Goal: Task Accomplishment & Management: Manage account settings

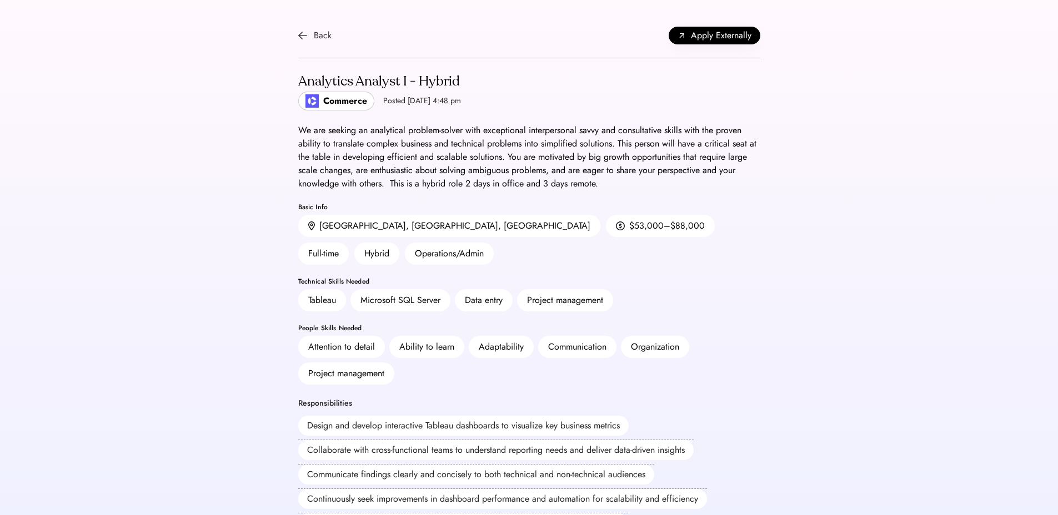
click at [320, 30] on div "Back" at bounding box center [323, 35] width 18 height 13
click at [326, 26] on div "Back Apply Externally" at bounding box center [529, 35] width 462 height 45
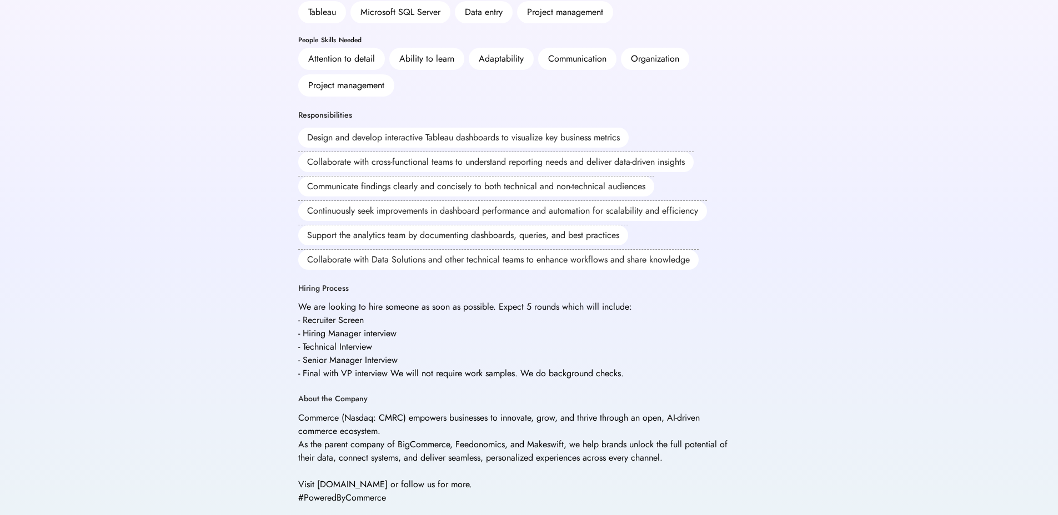
scroll to position [307, 0]
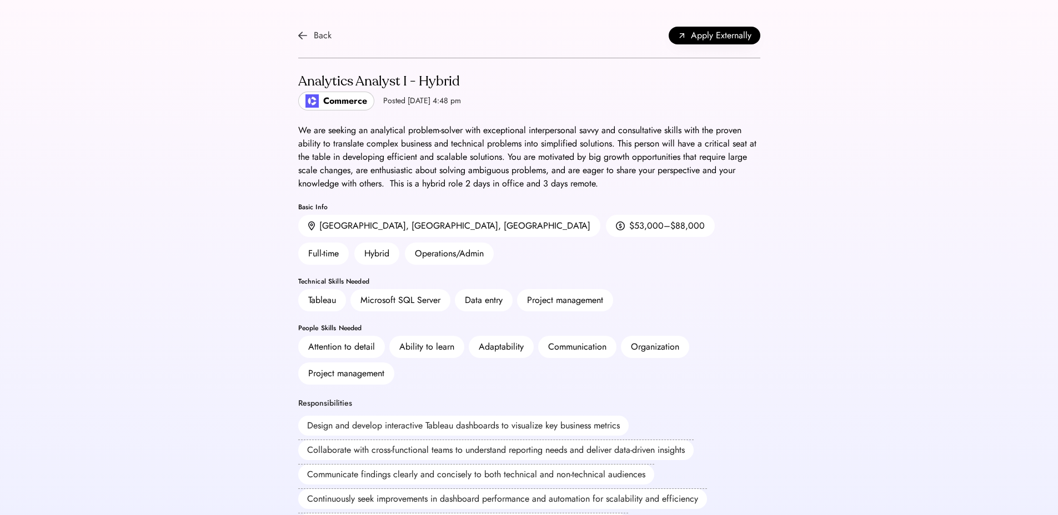
click at [299, 34] on img at bounding box center [302, 35] width 9 height 9
click at [303, 34] on img at bounding box center [302, 35] width 9 height 9
click at [305, 33] on img at bounding box center [302, 35] width 9 height 9
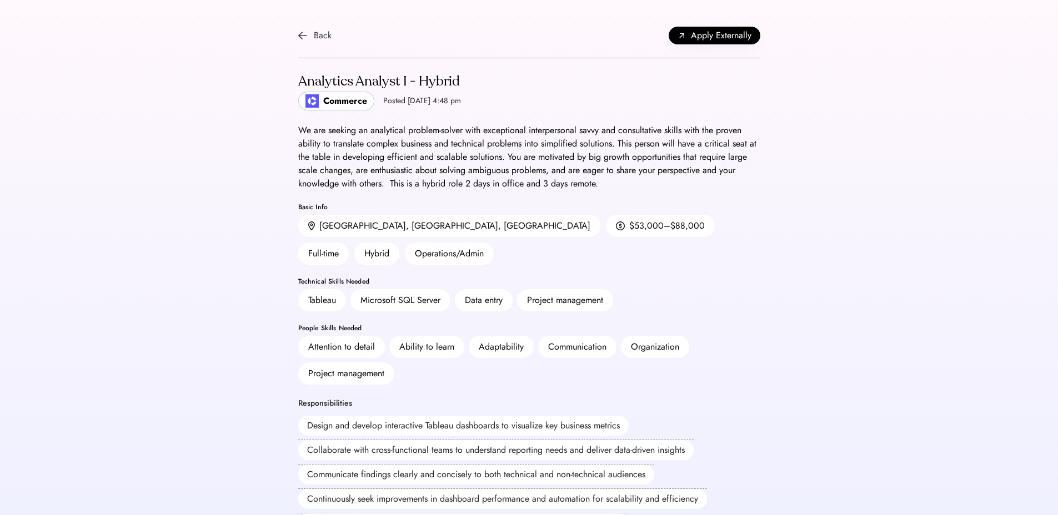
click at [305, 31] on img at bounding box center [302, 35] width 9 height 9
click at [302, 38] on img at bounding box center [302, 35] width 9 height 9
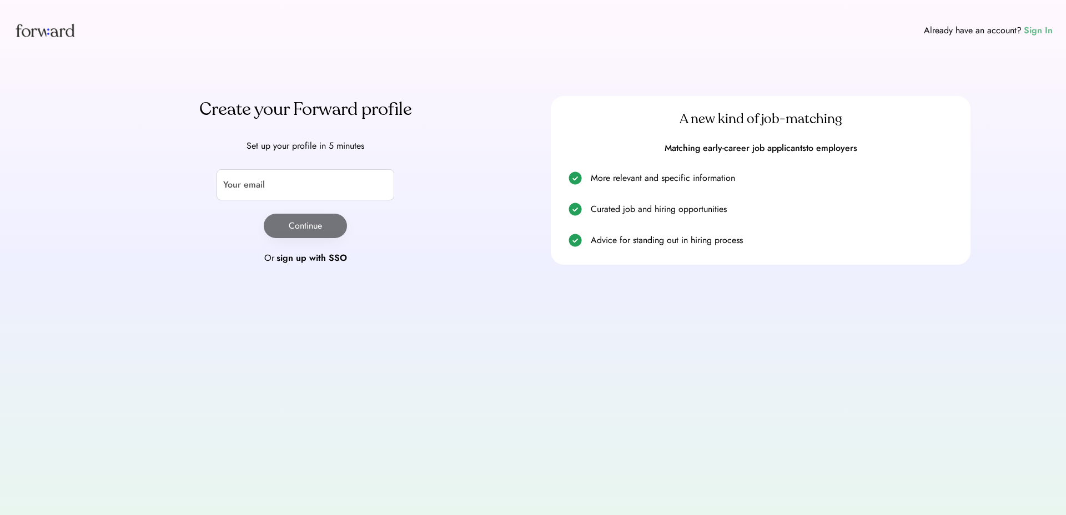
click at [1024, 32] on div "Sign In" at bounding box center [1038, 30] width 29 height 13
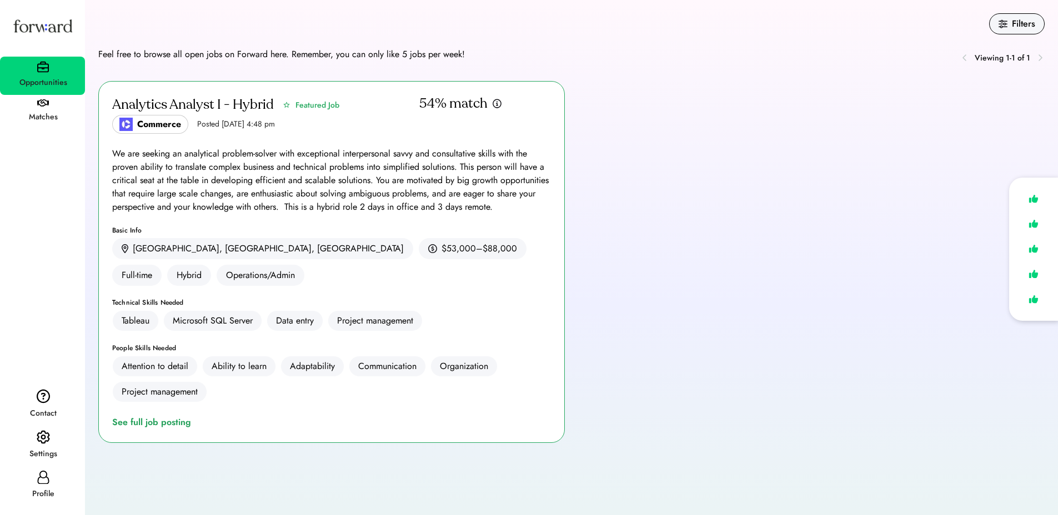
click at [286, 106] on use at bounding box center [286, 105] width 7 height 6
click at [286, 103] on icon at bounding box center [286, 105] width 9 height 8
click at [286, 105] on icon at bounding box center [286, 105] width 9 height 8
click at [238, 224] on div "Analytics Analyst I - Hybrid Featured Job Commerce Posted Sep 5, 2025 4:48 pm 5…" at bounding box center [331, 262] width 466 height 362
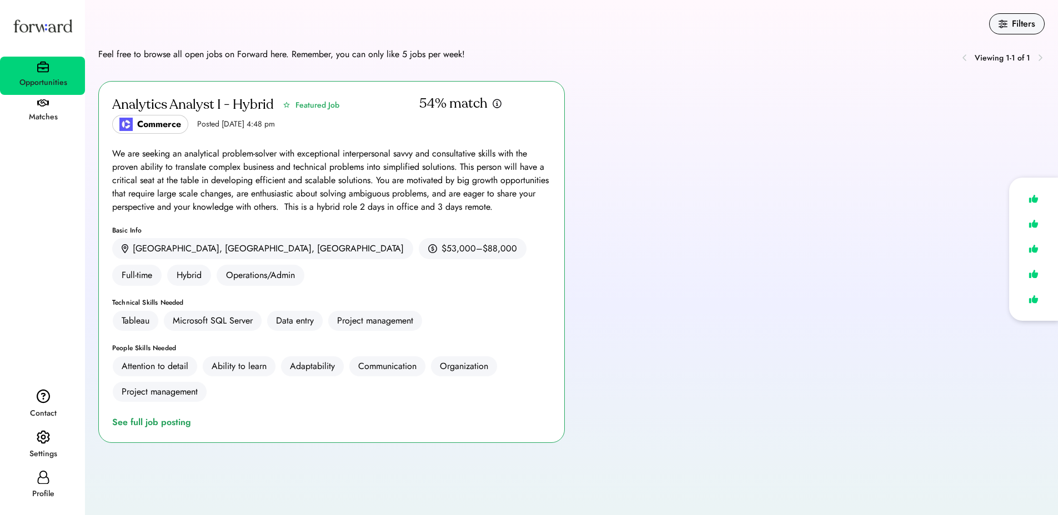
click at [169, 174] on div "We are seeking an analytical problem-solver with exceptional interpersonal savv…" at bounding box center [331, 180] width 439 height 67
click at [288, 107] on icon at bounding box center [286, 105] width 9 height 8
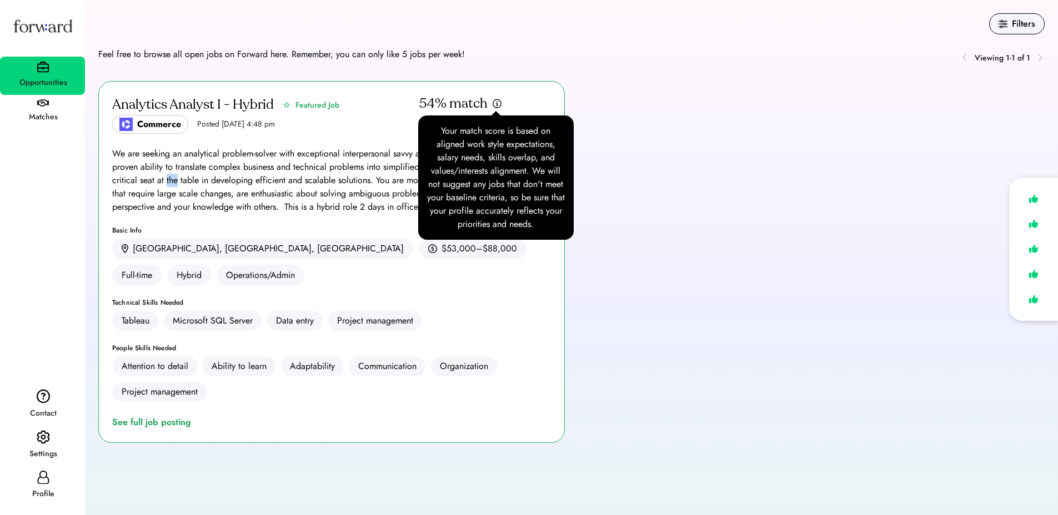
click at [499, 102] on img at bounding box center [497, 103] width 10 height 11
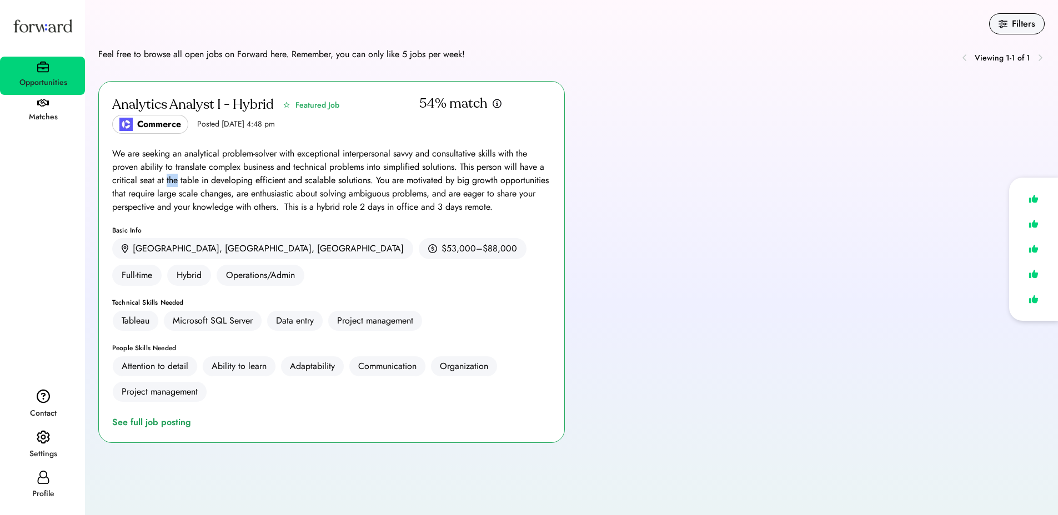
click at [499, 102] on img at bounding box center [497, 103] width 10 height 11
click at [496, 104] on img at bounding box center [497, 103] width 10 height 11
click at [1011, 20] on div "Filters" at bounding box center [1022, 23] width 23 height 13
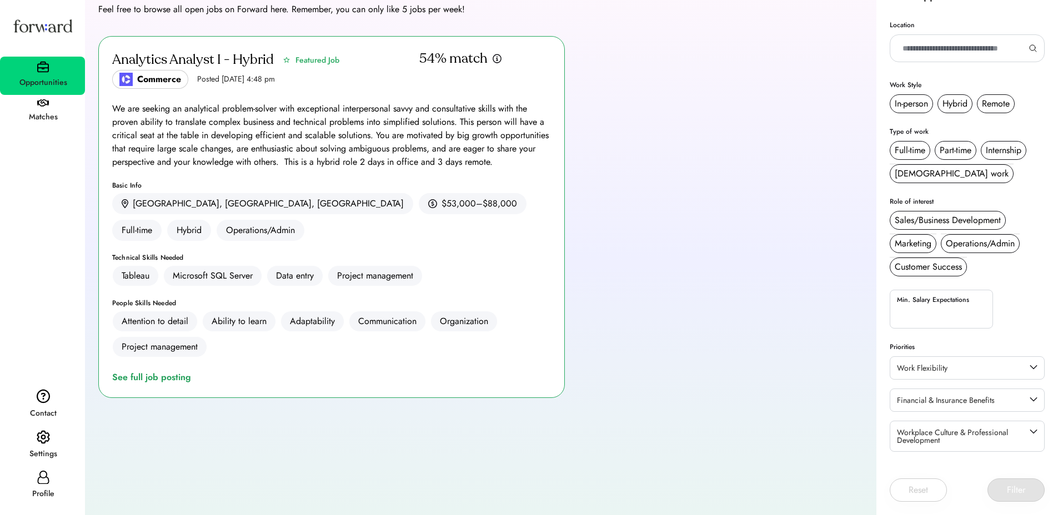
scroll to position [70, 0]
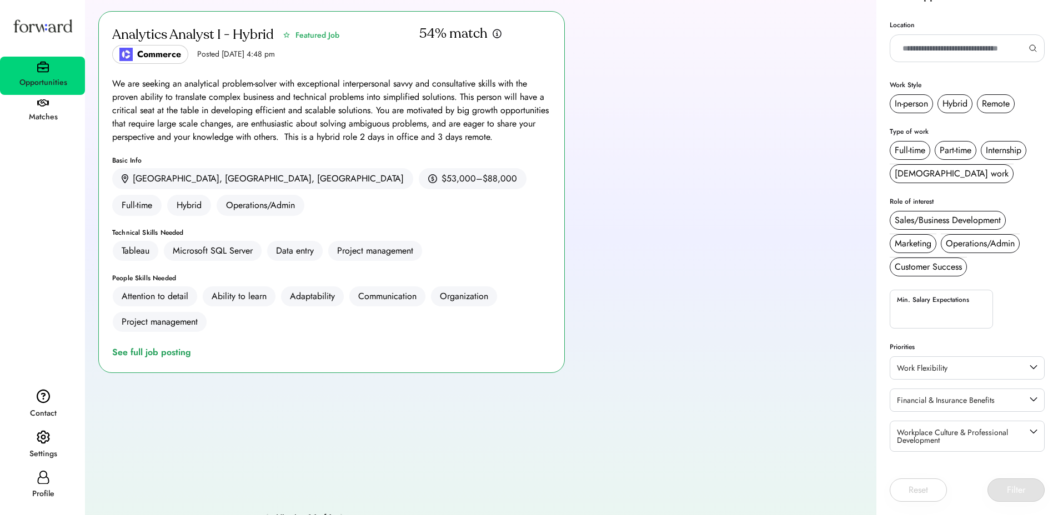
click at [796, 273] on div "Analytics Analyst I - Hybrid Featured Job Commerce Posted Sep 5, 2025 4:48 pm 5…" at bounding box center [571, 252] width 946 height 482
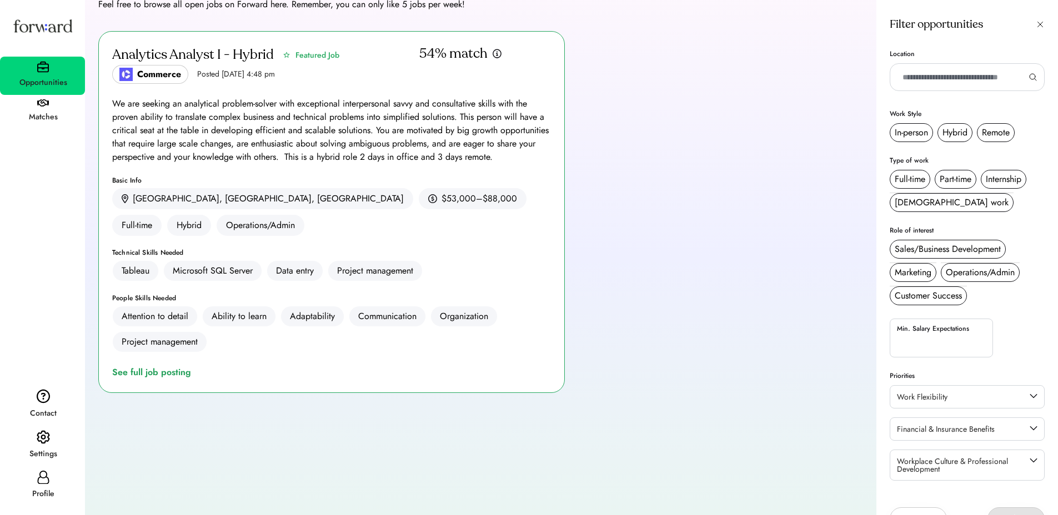
scroll to position [49, 0]
click at [1038, 21] on icon at bounding box center [1039, 24] width 9 height 9
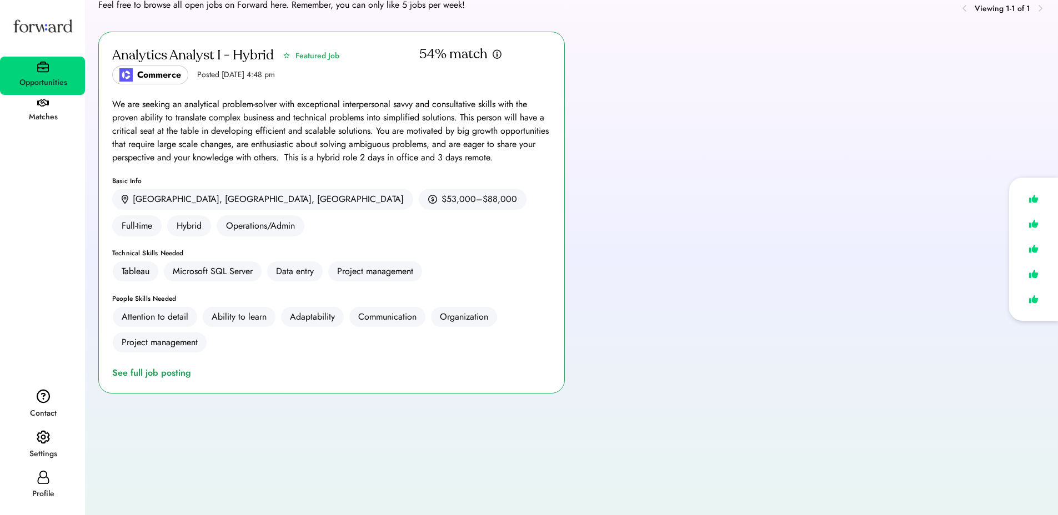
click at [285, 54] on icon at bounding box center [286, 56] width 9 height 8
click at [286, 54] on use at bounding box center [286, 55] width 7 height 6
click at [153, 130] on div "We are seeking an analytical problem-solver with exceptional interpersonal savv…" at bounding box center [331, 131] width 439 height 67
click at [186, 353] on div "Analytics Analyst I - Hybrid Featured Job Commerce Posted Sep 5, 2025 4:48 pm 5…" at bounding box center [331, 213] width 466 height 362
click at [186, 366] on div "See full job posting" at bounding box center [153, 372] width 83 height 13
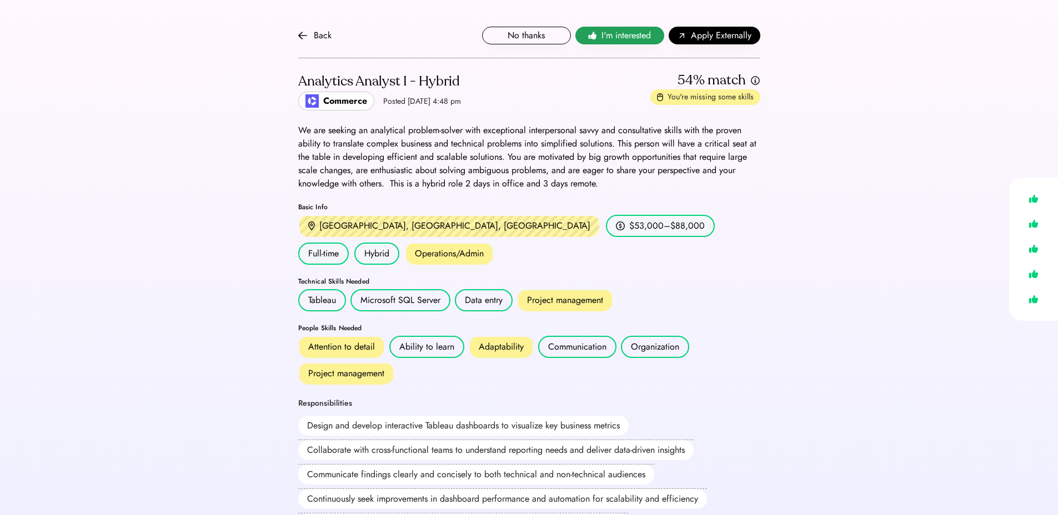
click at [623, 34] on span "I'm interested" at bounding box center [625, 35] width 49 height 13
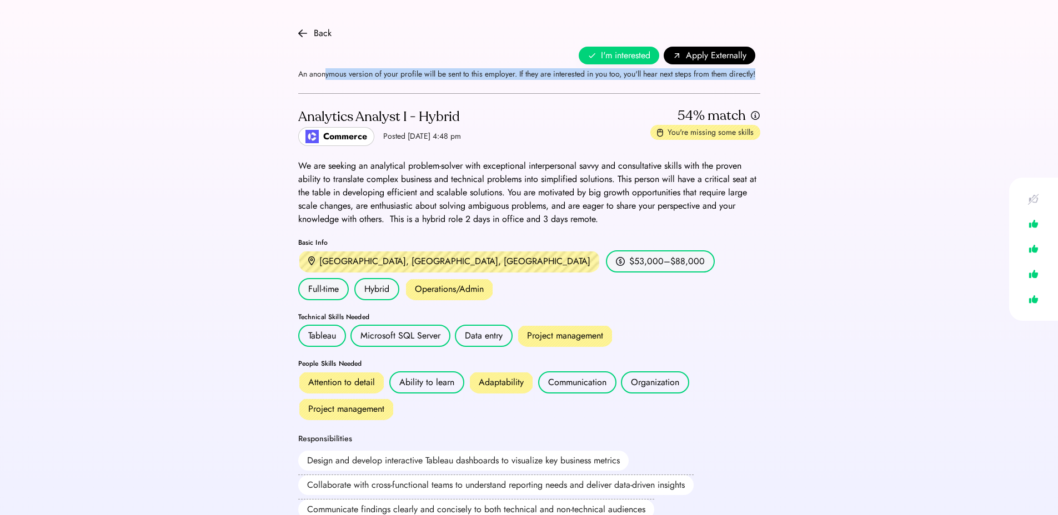
drag, startPoint x: 324, startPoint y: 76, endPoint x: 758, endPoint y: 77, distance: 434.1
click at [755, 77] on div "An anonymous version of your profile will be sent to this employer. If they are…" at bounding box center [526, 72] width 457 height 16
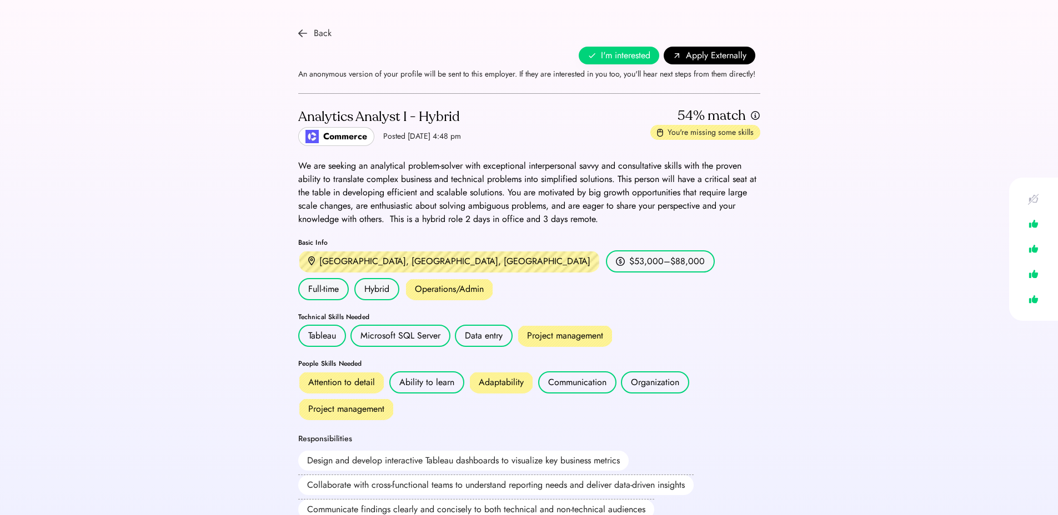
click at [305, 29] on img at bounding box center [302, 33] width 9 height 9
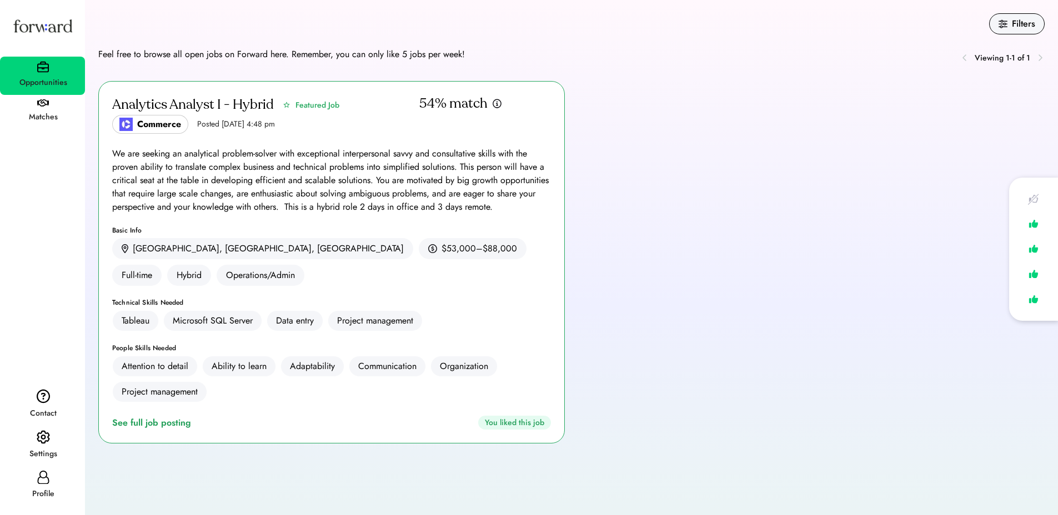
click at [51, 486] on div "Profile" at bounding box center [43, 494] width 84 height 20
select select "*****"
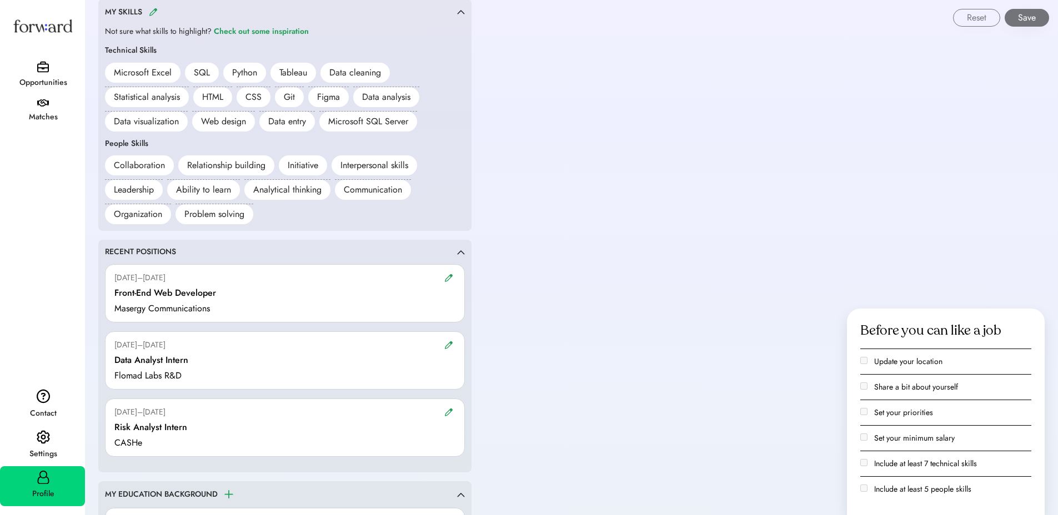
scroll to position [920, 0]
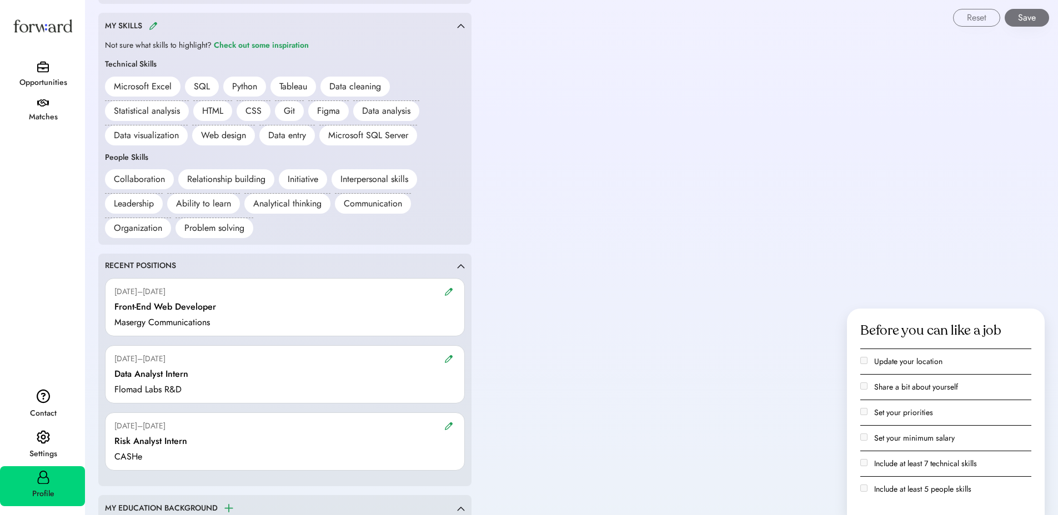
click at [155, 22] on div "Reset Save" at bounding box center [572, 13] width 972 height 27
click at [154, 29] on img at bounding box center [153, 26] width 9 height 8
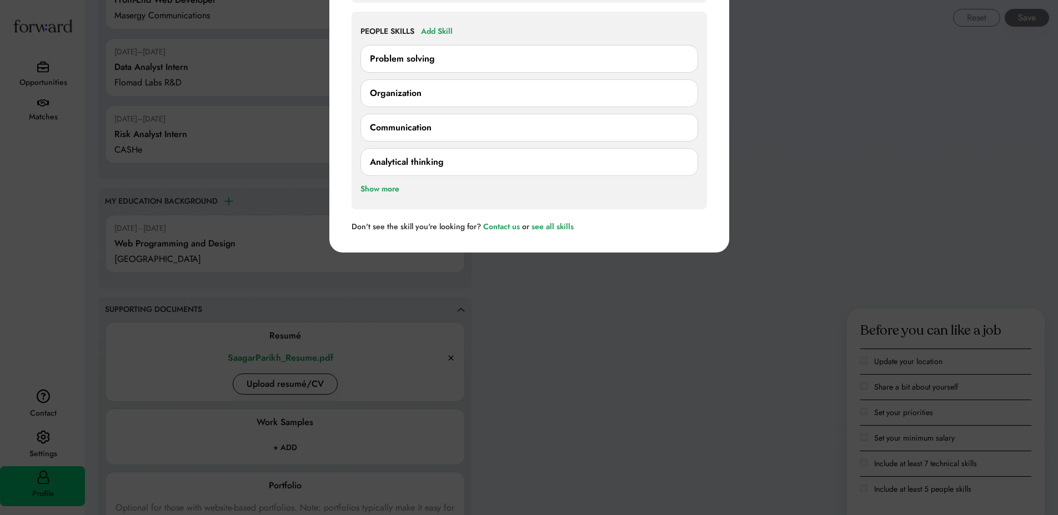
scroll to position [1215, 0]
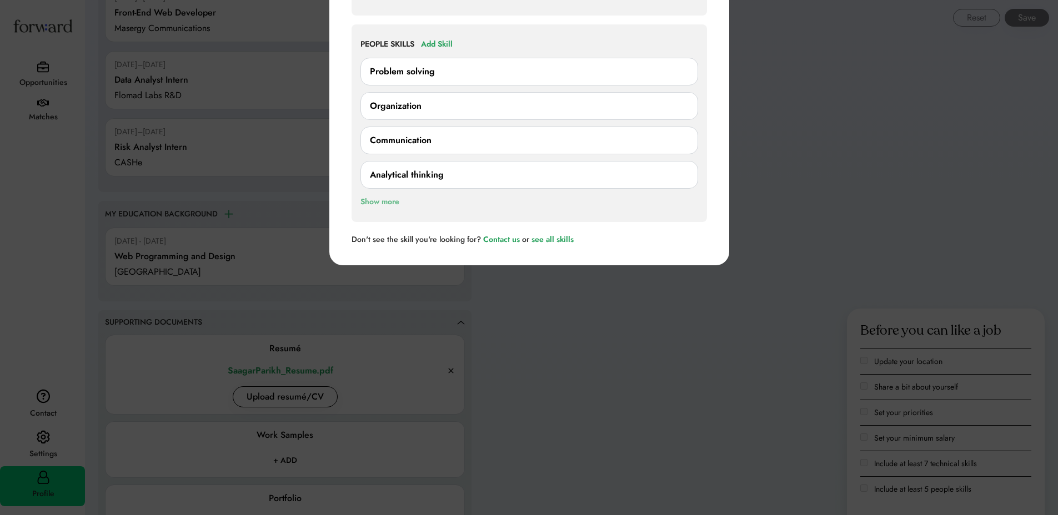
click at [381, 199] on div "Show more" at bounding box center [379, 201] width 39 height 13
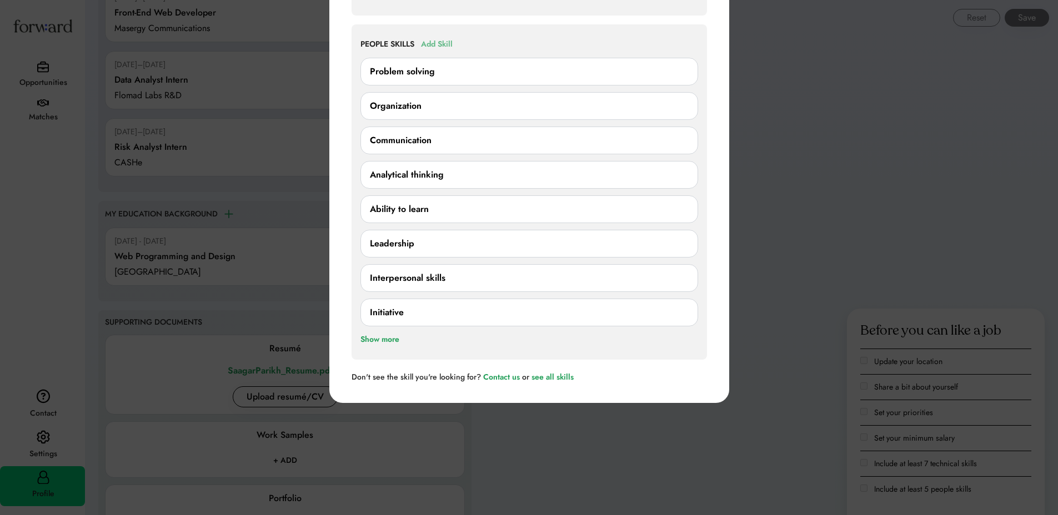
click at [441, 42] on div "Add Skill" at bounding box center [437, 44] width 32 height 13
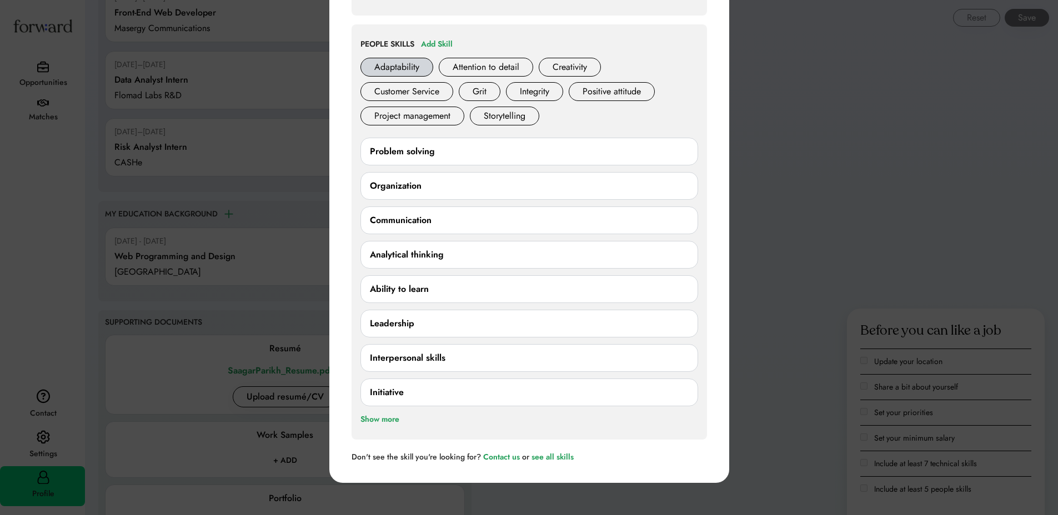
click at [393, 69] on div "Adaptability" at bounding box center [396, 67] width 73 height 19
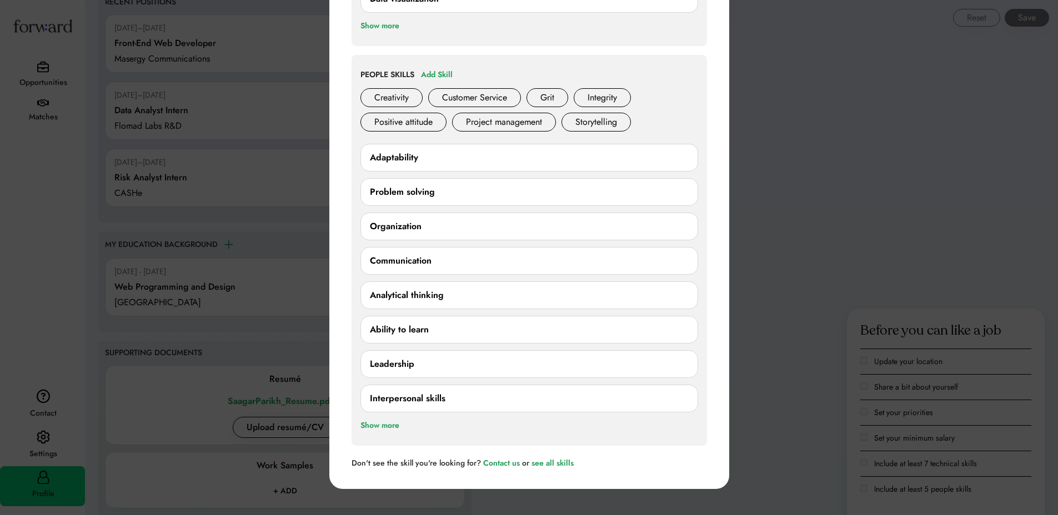
scroll to position [1182, 0]
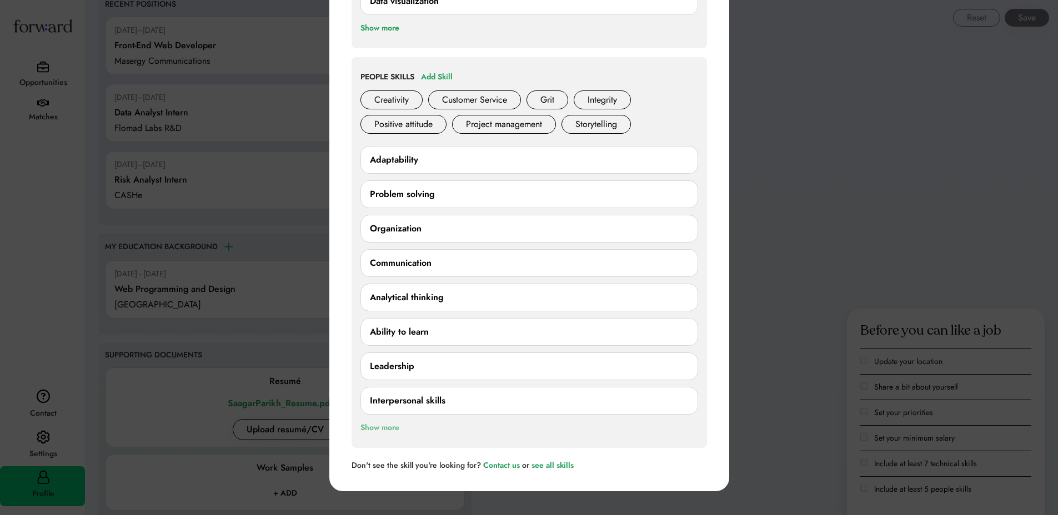
click at [381, 426] on div "Show more" at bounding box center [379, 427] width 39 height 13
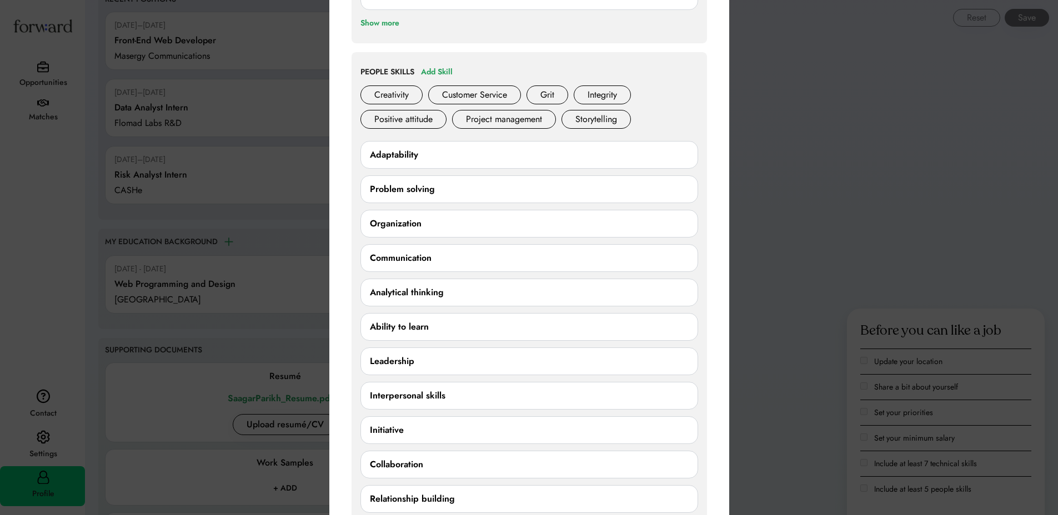
scroll to position [1186, 0]
click at [653, 124] on div "Attention to detail Creativity Customer Service Grit Integrity Positive attitud…" at bounding box center [529, 110] width 338 height 49
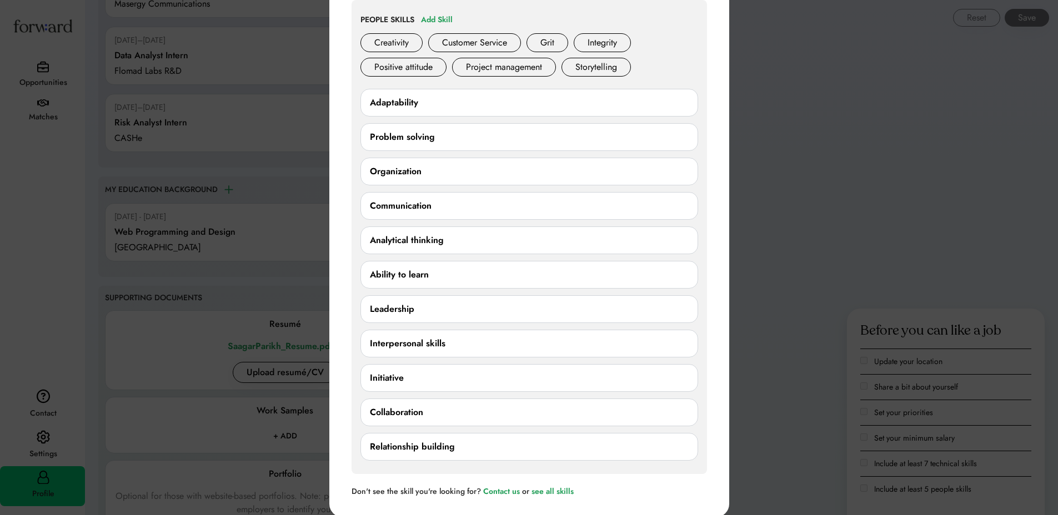
scroll to position [1249, 0]
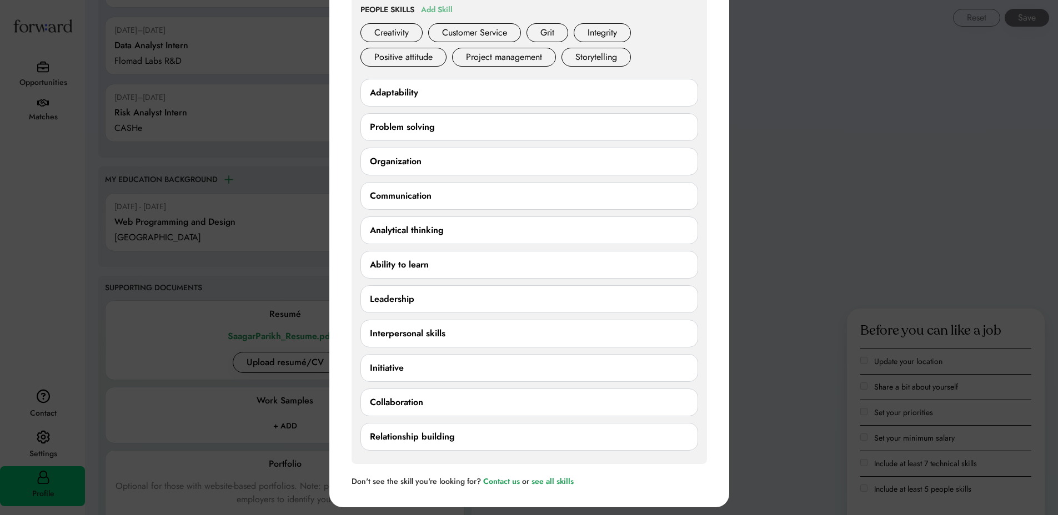
click at [440, 4] on div "Add Skill" at bounding box center [437, 9] width 32 height 13
click at [441, 6] on div "Add Skill" at bounding box center [437, 9] width 32 height 13
click at [701, 77] on div "PEOPLE SKILLS Add Skill Attention to detail Creativity Customer Service Grit In…" at bounding box center [528, 227] width 355 height 474
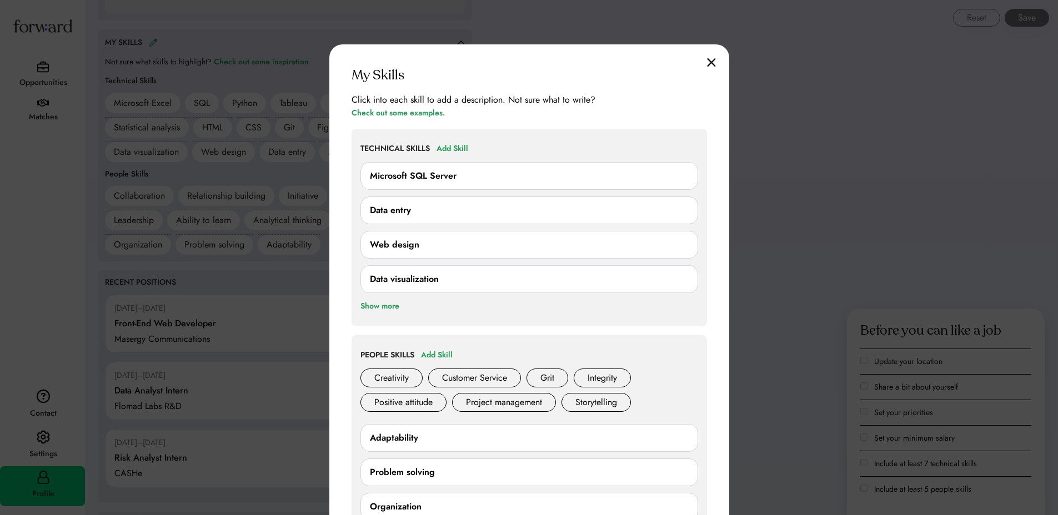
scroll to position [906, 0]
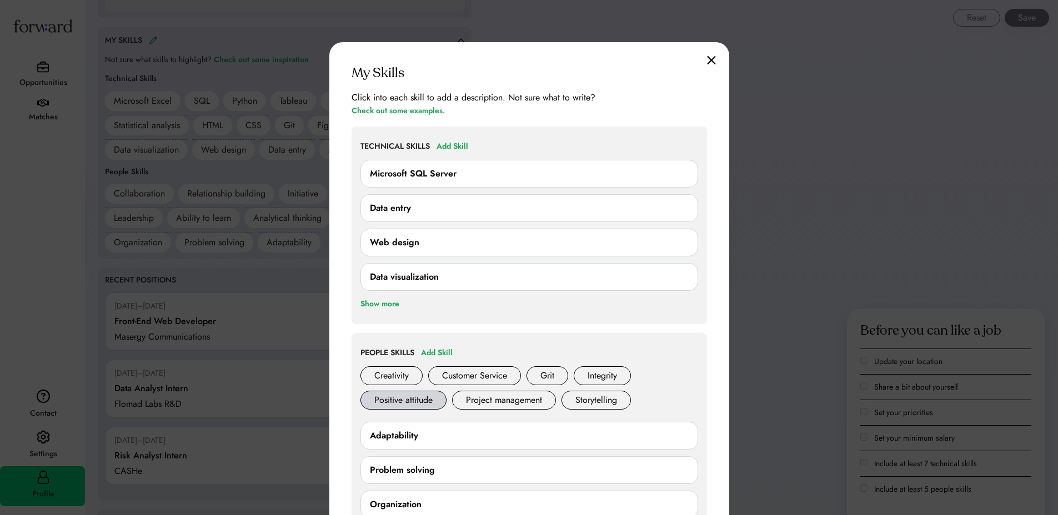
click at [423, 401] on div "Positive attitude" at bounding box center [403, 400] width 86 height 19
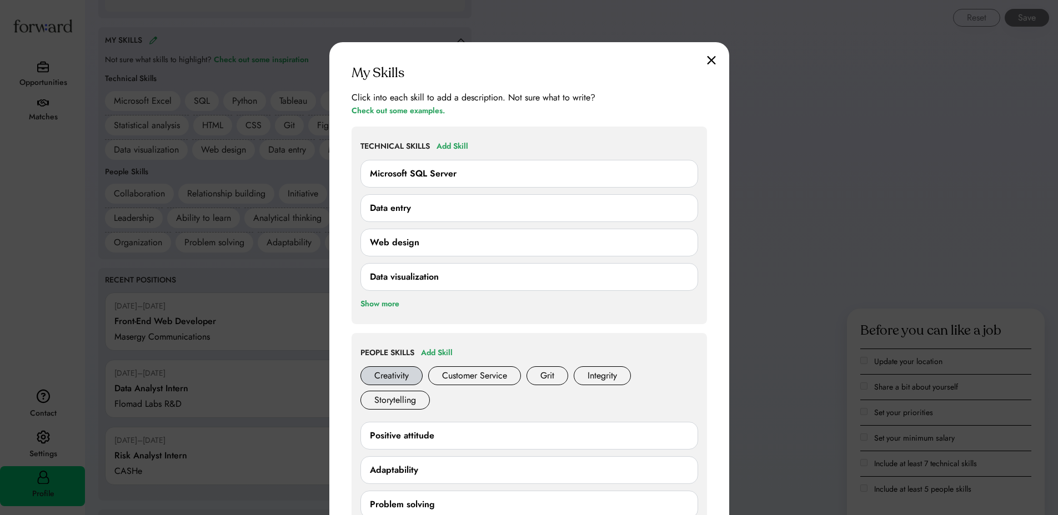
click at [418, 381] on div "Creativity" at bounding box center [391, 375] width 62 height 19
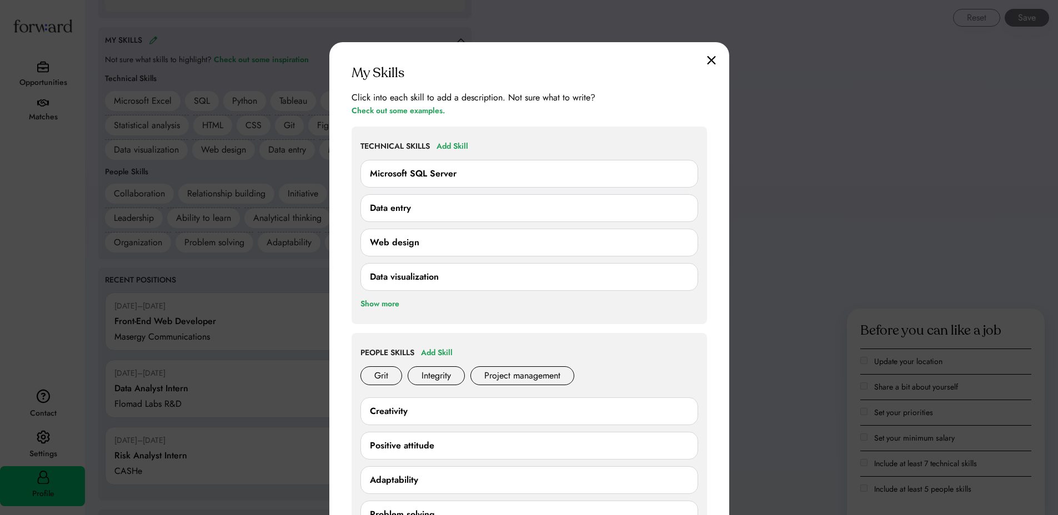
click at [704, 57] on div "My Skills Click into each skill to add a description. Not sure what to write? C…" at bounding box center [529, 461] width 400 height 838
click at [707, 57] on img at bounding box center [711, 60] width 9 height 9
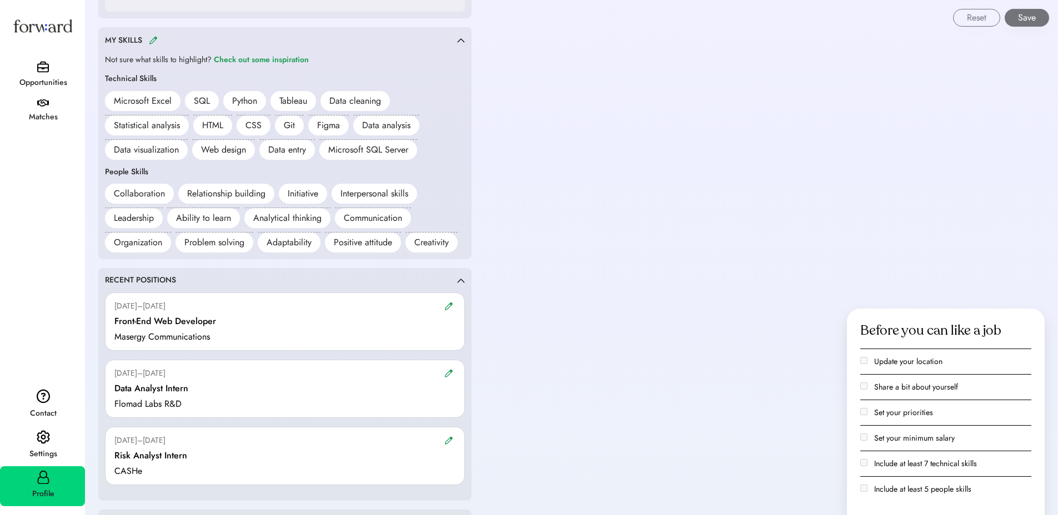
click at [41, 74] on div "Opportunities" at bounding box center [43, 83] width 84 height 20
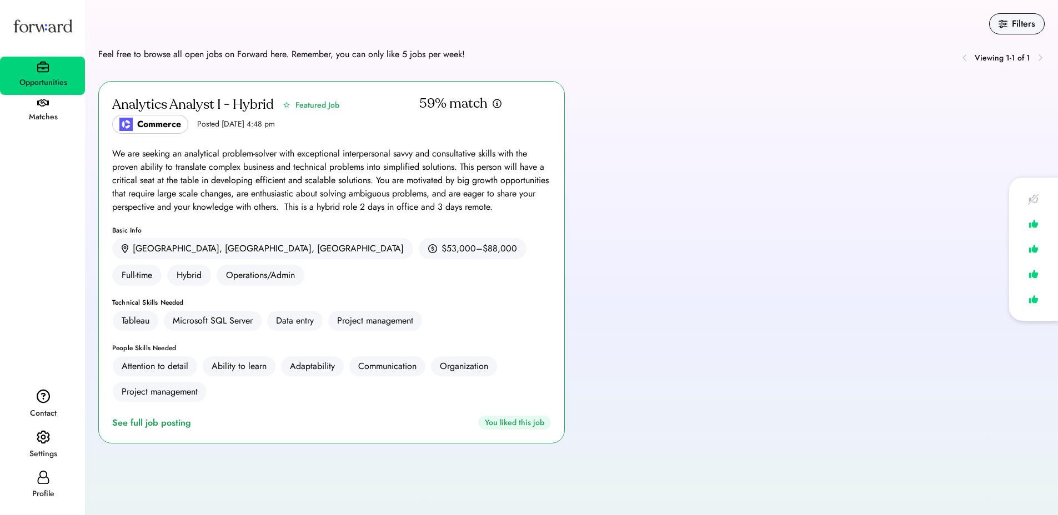
click at [26, 485] on div "Profile" at bounding box center [43, 494] width 84 height 20
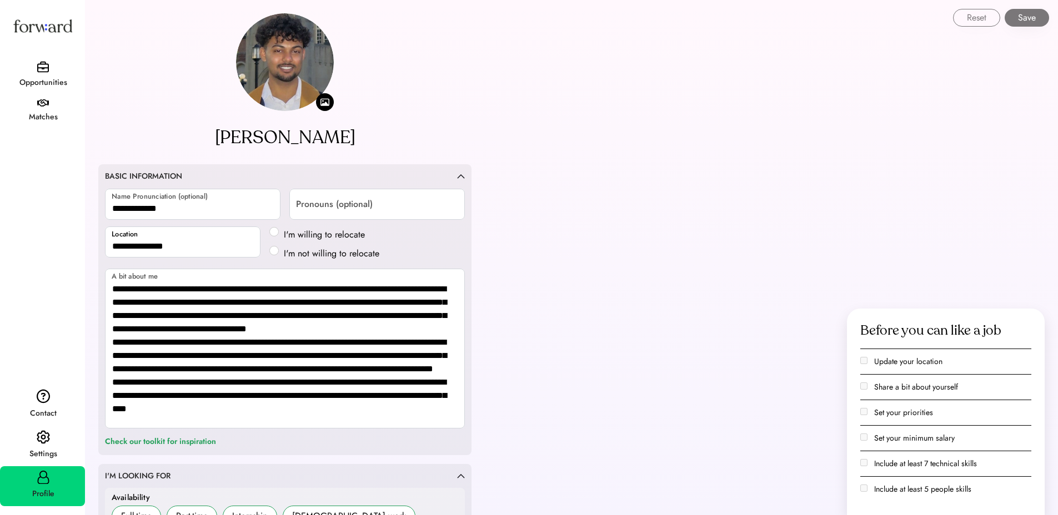
click at [36, 446] on div "Settings" at bounding box center [43, 454] width 84 height 20
